Goal: Transaction & Acquisition: Purchase product/service

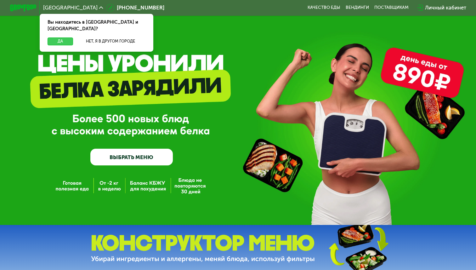
click at [54, 37] on button "Да" at bounding box center [61, 41] width 26 height 8
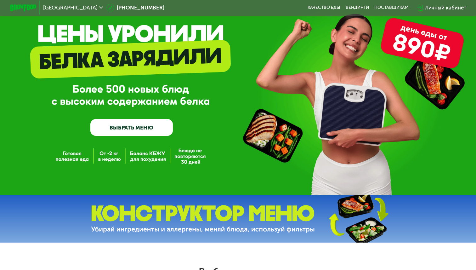
scroll to position [31, 0]
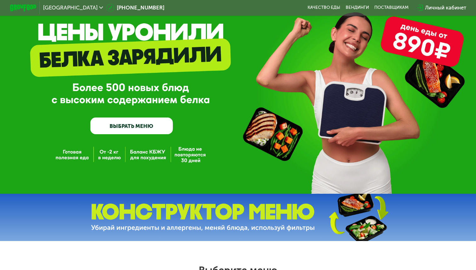
click at [127, 128] on link "ВЫБРАТЬ МЕНЮ" at bounding box center [131, 125] width 82 height 16
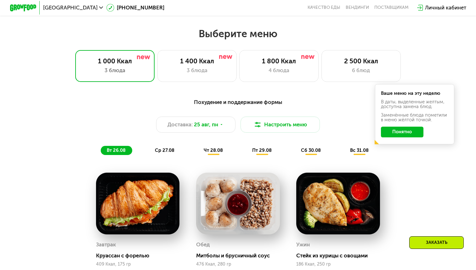
scroll to position [268, 0]
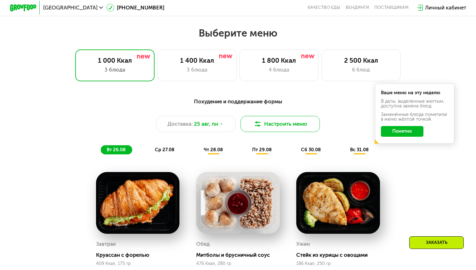
click at [267, 125] on button "Настроить меню" at bounding box center [280, 124] width 79 height 16
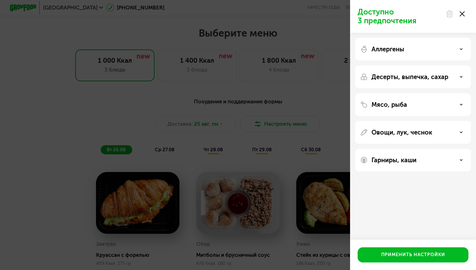
click at [262, 120] on div "Доступно 3 предпочтения Аллергены Десерты, выпечка, сахар Мясо, рыба Овощи, лук…" at bounding box center [238, 135] width 476 height 270
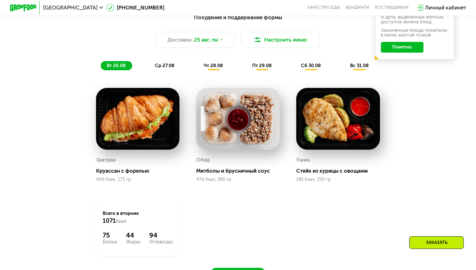
scroll to position [368, 0]
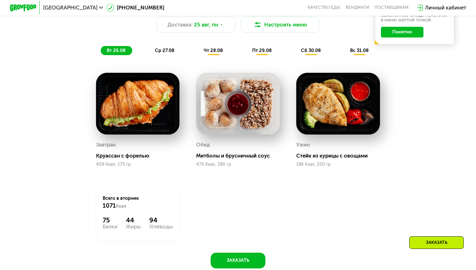
click at [198, 47] on div "ср 27.08" at bounding box center [214, 50] width 32 height 9
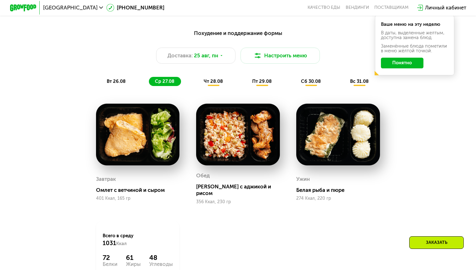
scroll to position [339, 0]
